Goal: Task Accomplishment & Management: Manage account settings

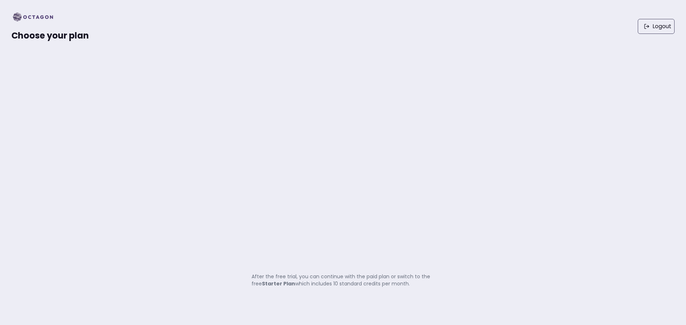
click at [454, 253] on div "Choose your plan Logout After the free trial, you can continue with the paid pl…" at bounding box center [343, 162] width 686 height 325
click at [36, 20] on img at bounding box center [35, 16] width 48 height 11
click at [650, 34] on link "Logout" at bounding box center [656, 26] width 37 height 15
